Goal: Find specific page/section: Find specific page/section

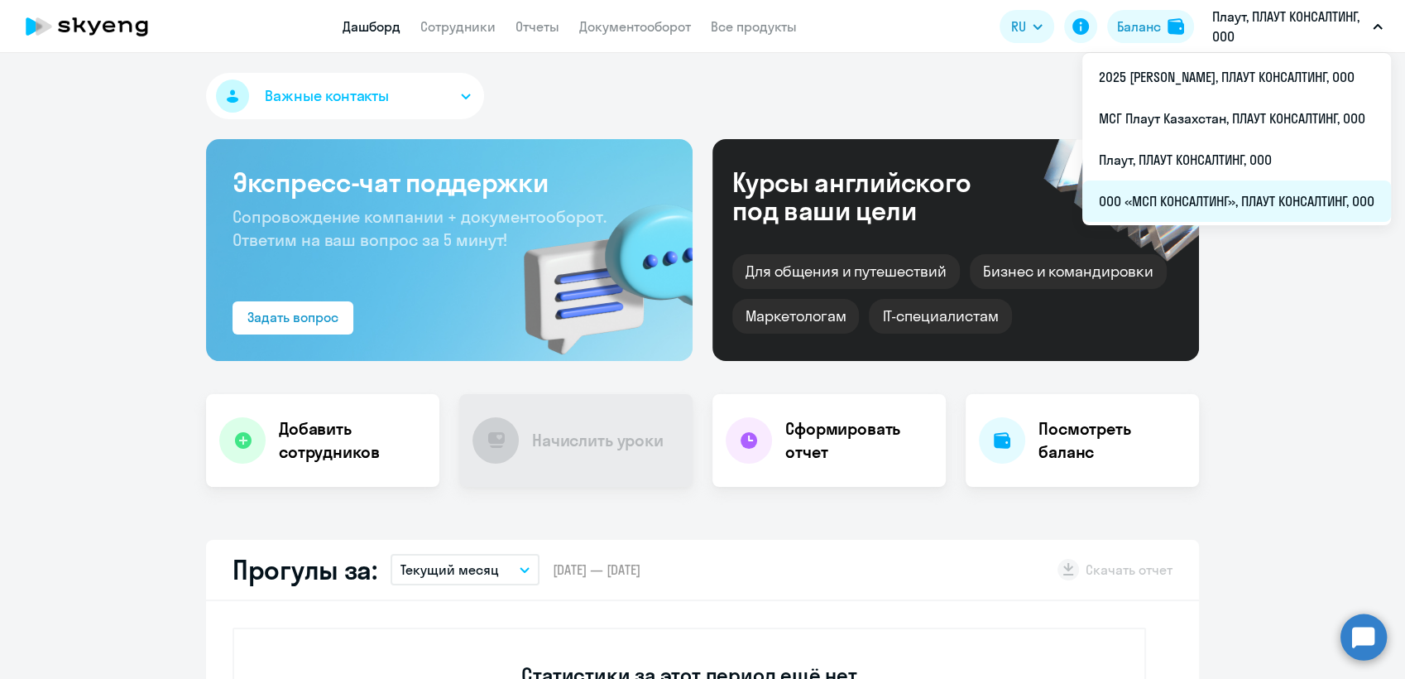
click at [1207, 199] on li "ООО «МСП КОНСАЛТИНГ», ПЛАУТ КОНСАЛТИНГ, ООО" at bounding box center [1236, 200] width 309 height 41
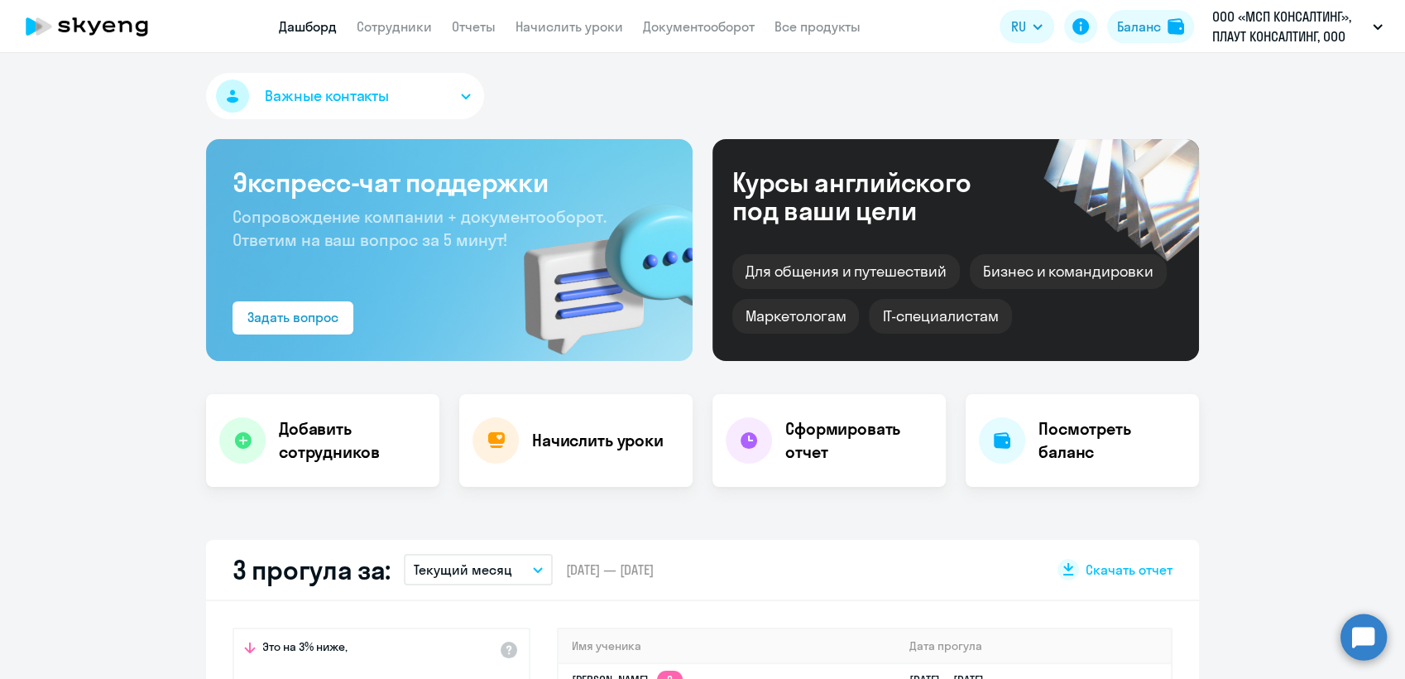
select select "30"
click at [396, 26] on link "Сотрудники" at bounding box center [394, 26] width 75 height 17
select select "30"
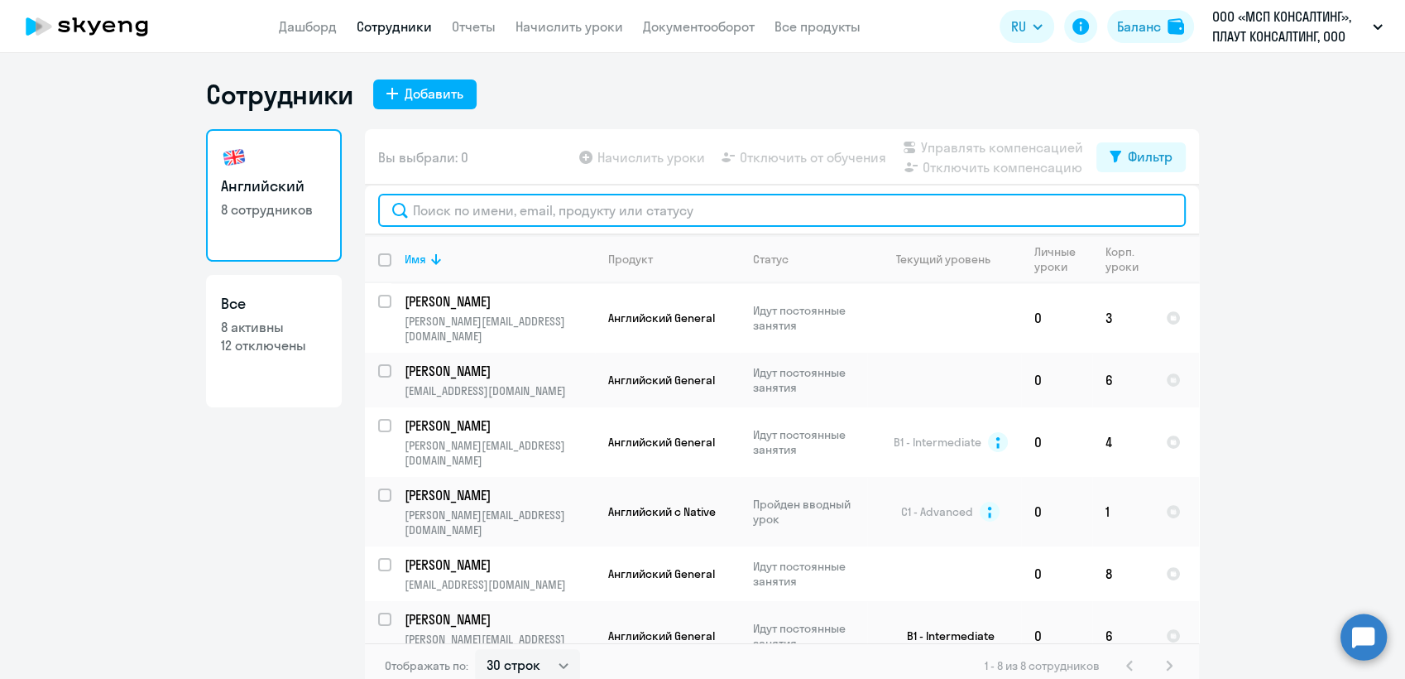
click at [470, 209] on input "text" at bounding box center [782, 210] width 808 height 33
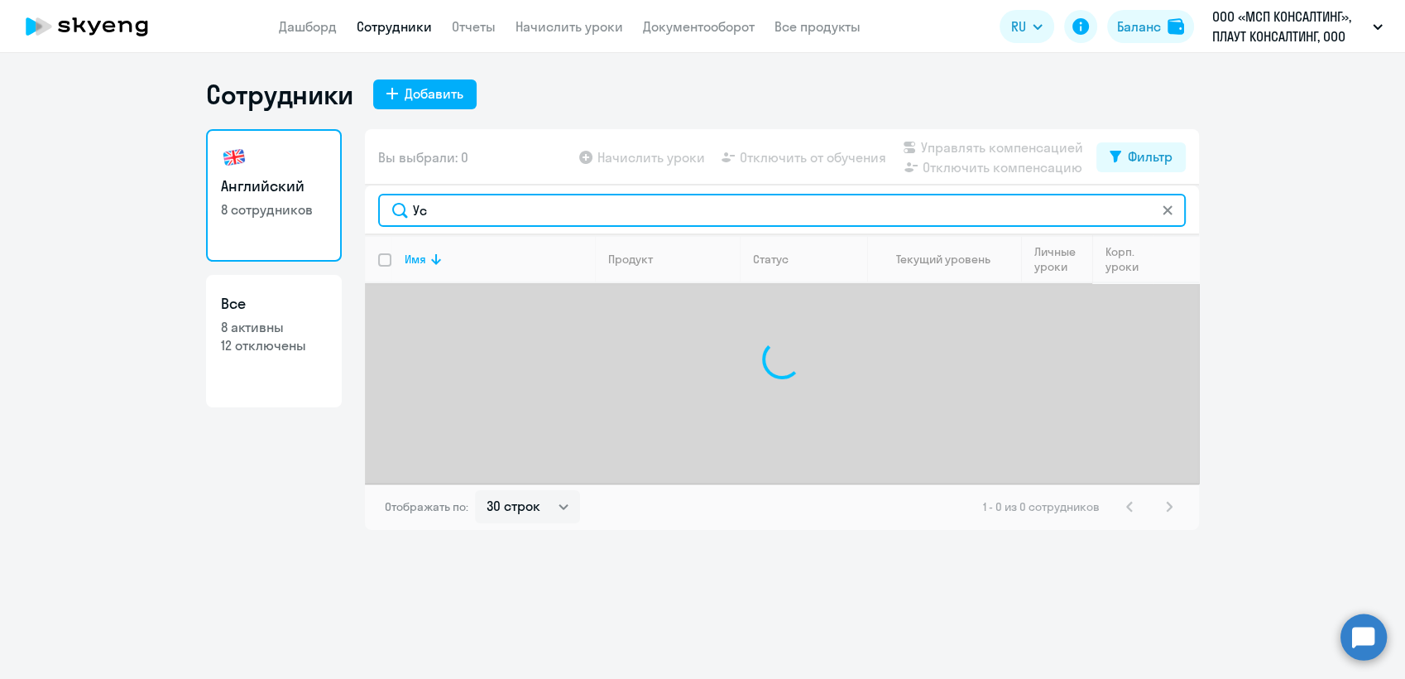
type input "У"
